Goal: Information Seeking & Learning: Learn about a topic

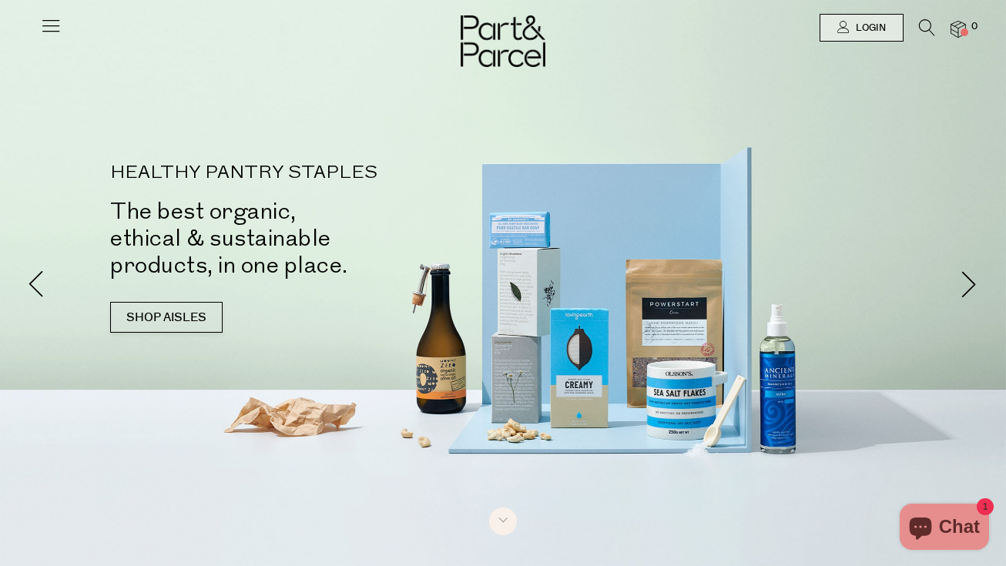
click at [52, 27] on icon at bounding box center [51, 26] width 22 height 22
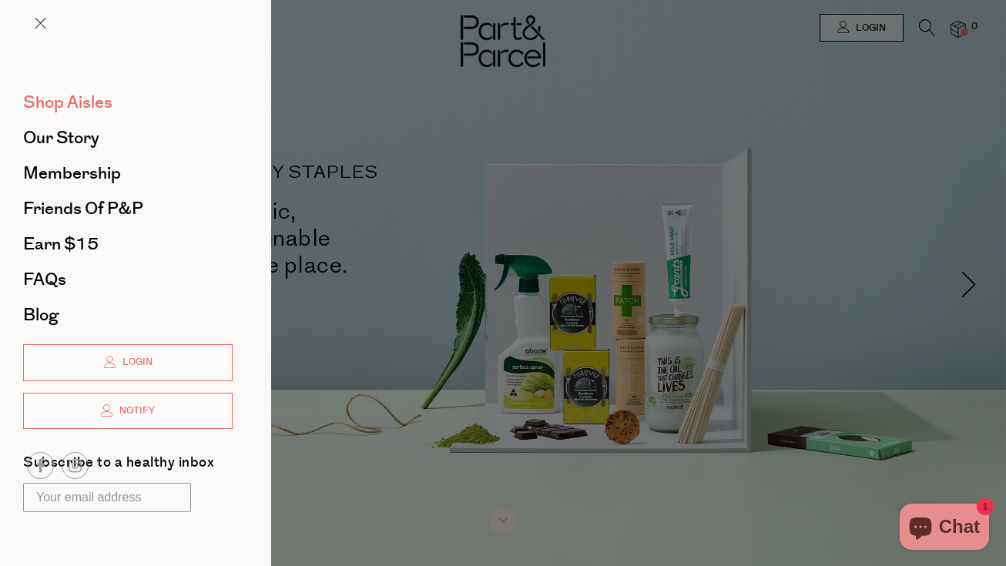
click at [77, 106] on span "Shop Aisles" at bounding box center [67, 102] width 89 height 25
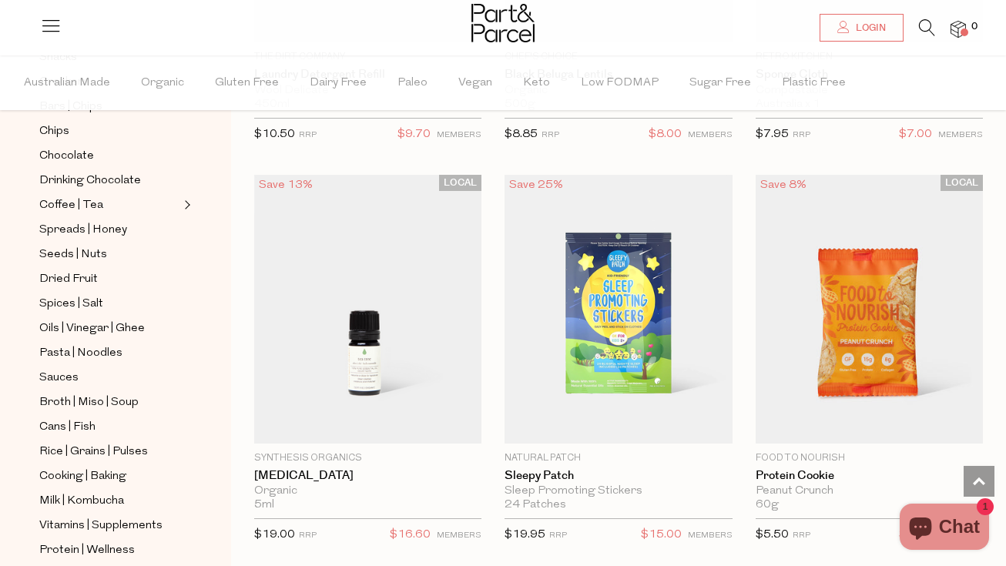
scroll to position [2433, 0]
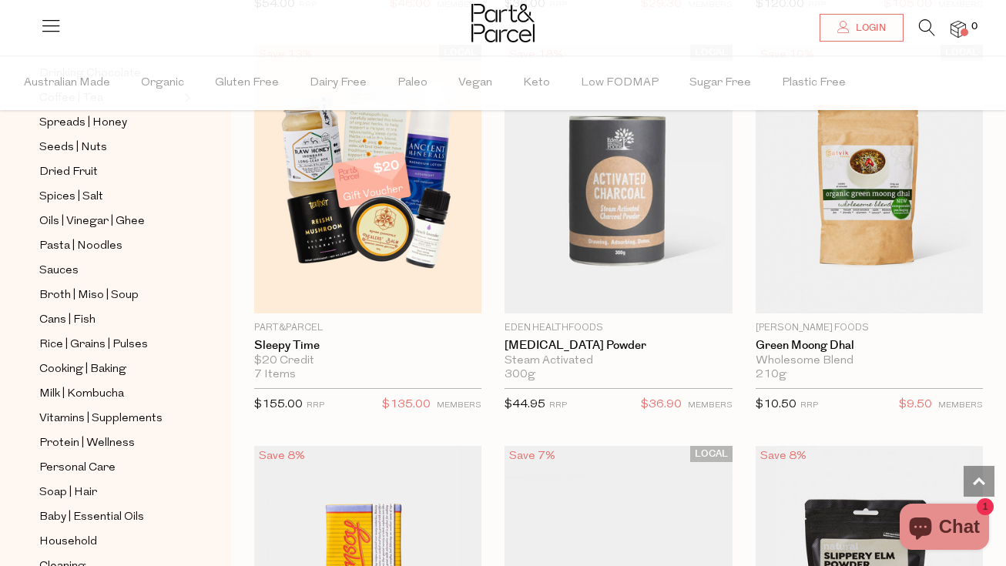
scroll to position [439, 0]
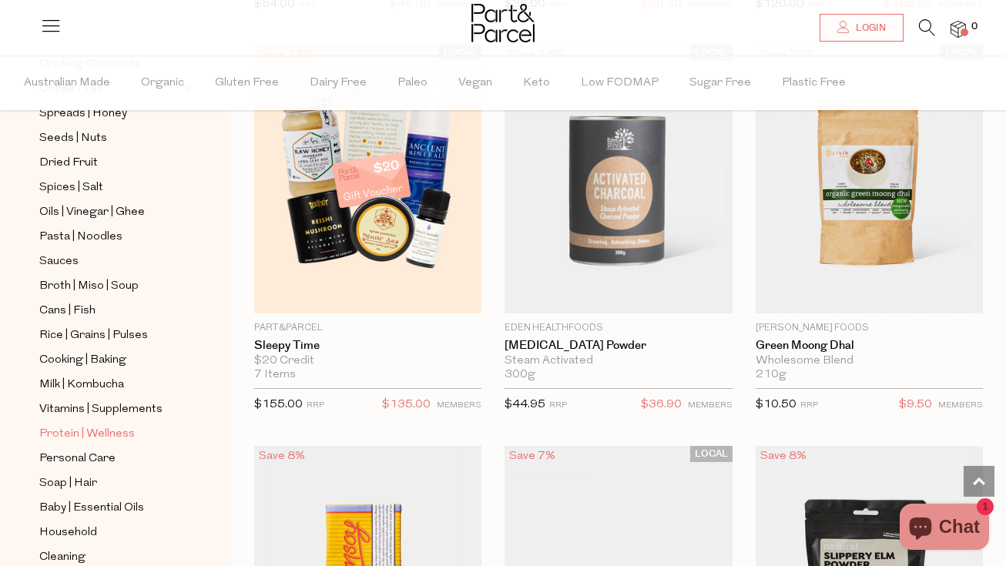
click at [109, 434] on span "Protein | Wellness" at bounding box center [87, 434] width 96 height 18
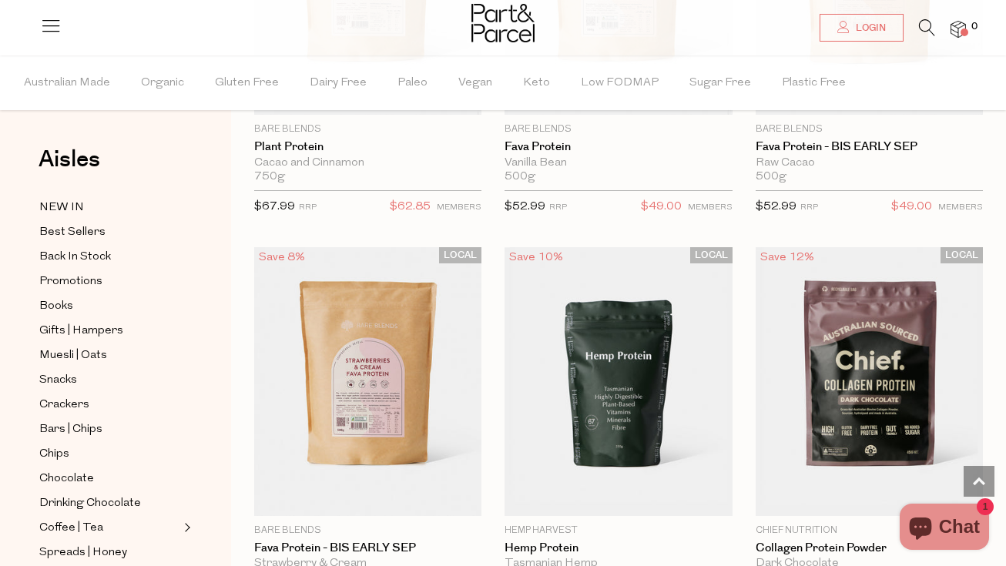
scroll to position [1159, 0]
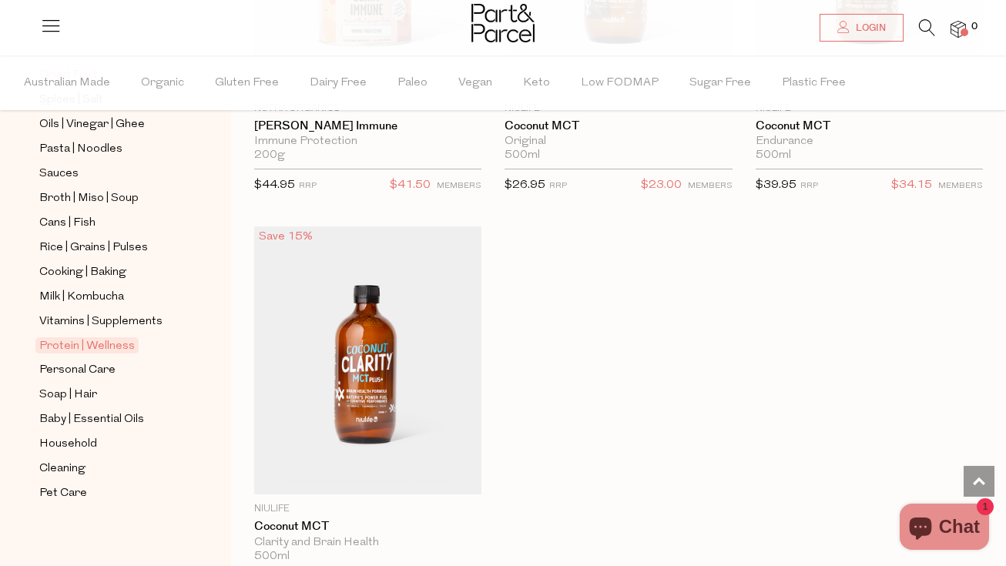
scroll to position [531, 0]
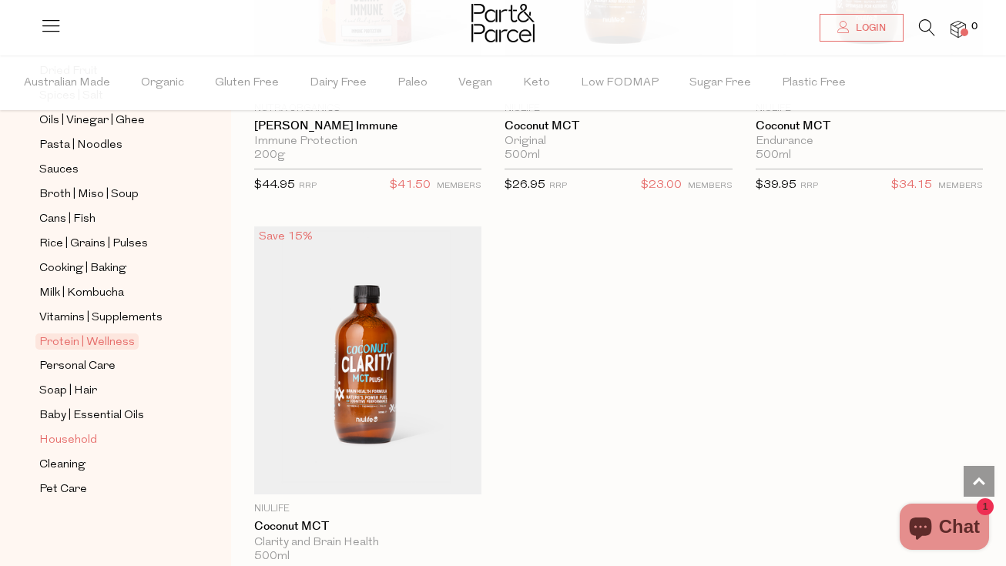
click at [62, 441] on span "Household" at bounding box center [68, 440] width 58 height 18
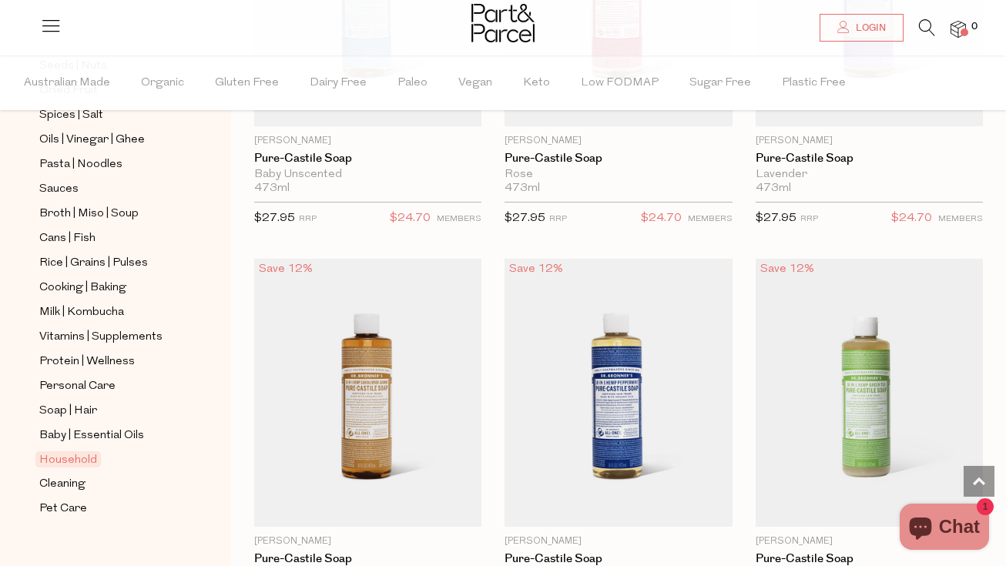
scroll to position [531, 0]
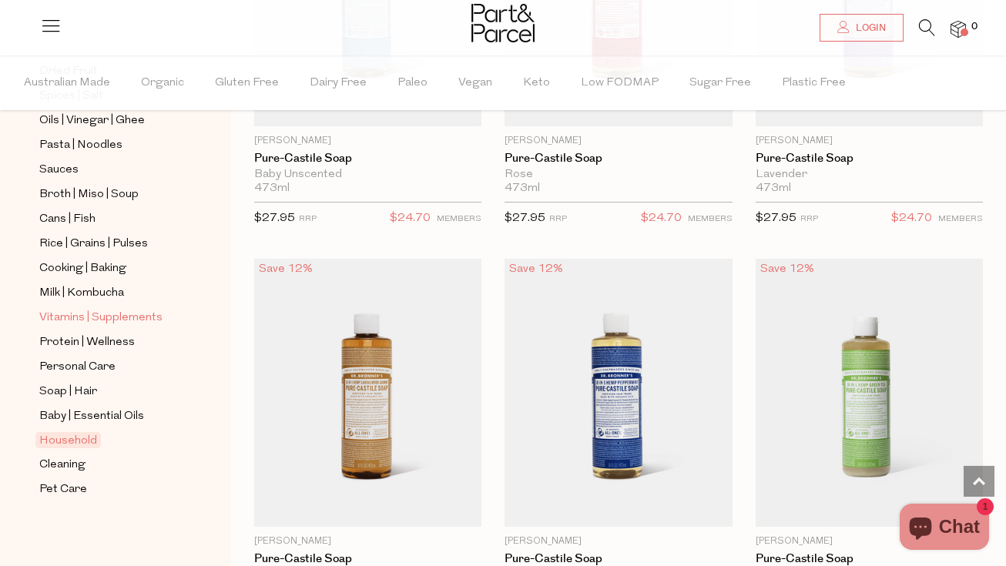
click at [85, 317] on span "Vitamins | Supplements" at bounding box center [100, 318] width 123 height 18
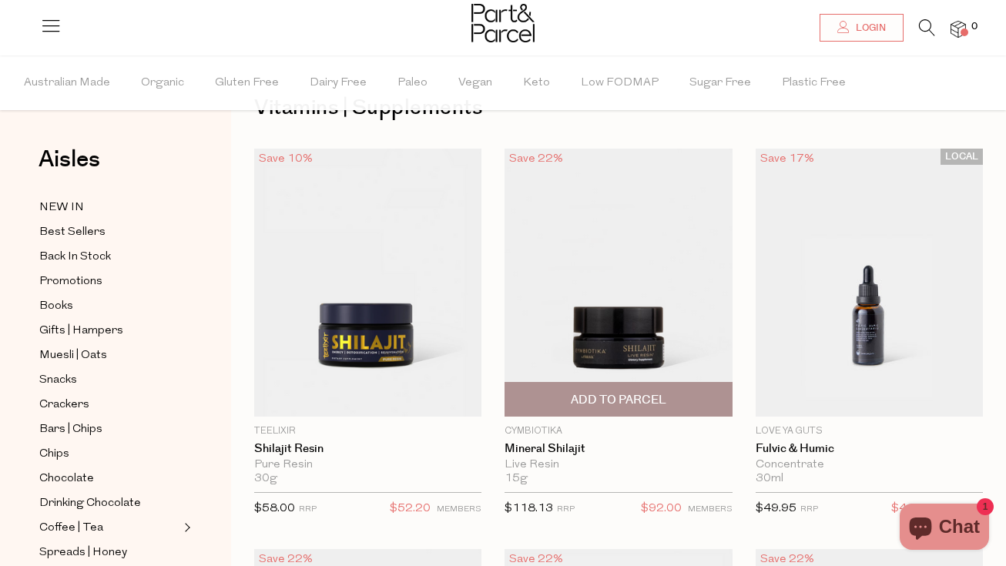
scroll to position [55, 0]
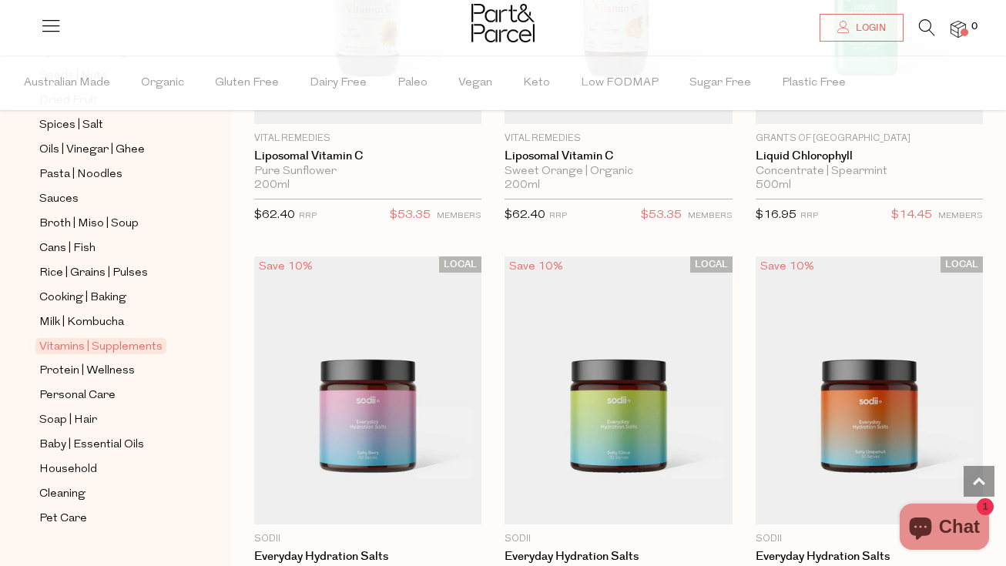
scroll to position [507, 0]
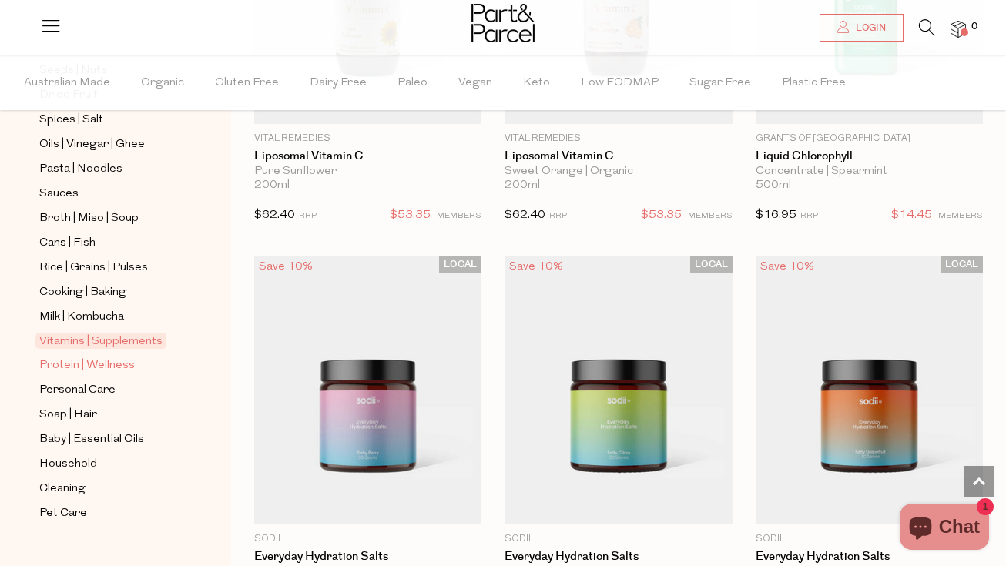
click at [83, 367] on span "Protein | Wellness" at bounding box center [87, 366] width 96 height 18
